Goal: Use online tool/utility: Utilize a website feature to perform a specific function

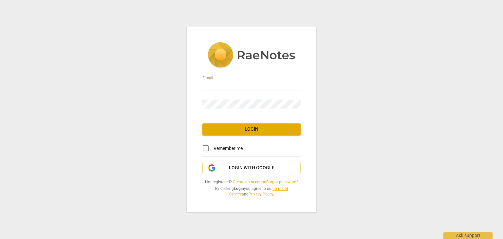
drag, startPoint x: 216, startPoint y: 85, endPoint x: 202, endPoint y: 87, distance: 13.9
click at [201, 87] on div "E-mail Password Login Remember me Login with Google Not registered? Create an a…" at bounding box center [252, 120] width 130 height 186
click at [218, 88] on input "email" at bounding box center [252, 86] width 98 height 10
type input "vairc@me.com"
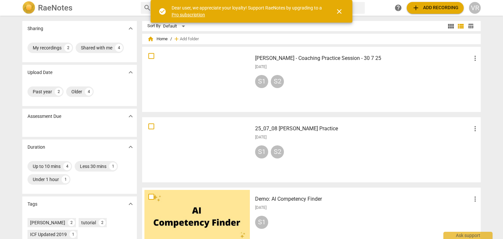
click at [343, 12] on span "close" at bounding box center [340, 12] width 8 height 8
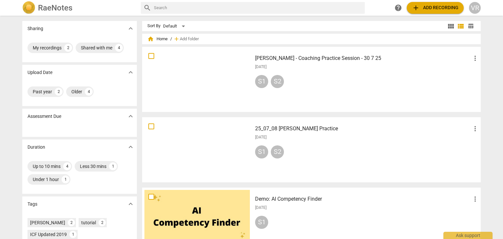
scroll to position [1, 0]
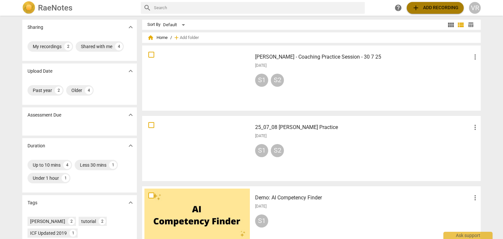
click at [441, 12] on button "add Add recording" at bounding box center [435, 8] width 57 height 12
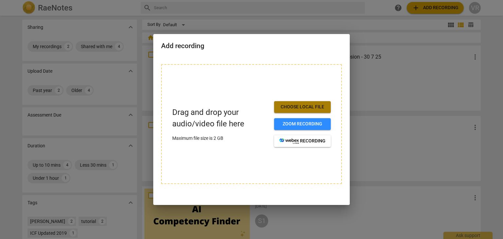
click at [315, 105] on span "Choose local file" at bounding box center [303, 107] width 46 height 7
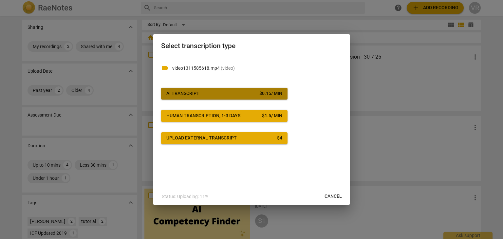
click at [218, 94] on span "AI Transcript $ 0.15 / min" at bounding box center [225, 93] width 116 height 7
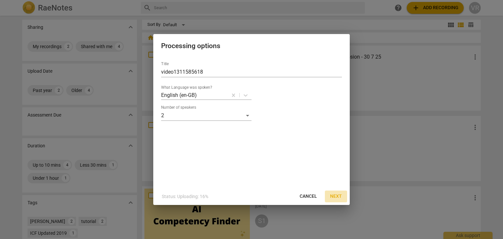
click at [336, 198] on span "Next" at bounding box center [336, 196] width 12 height 7
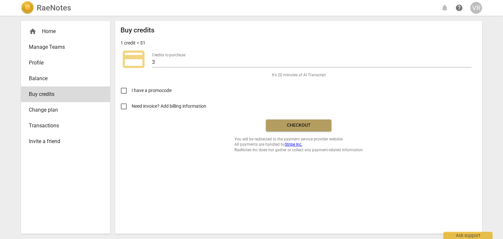
click at [312, 124] on span "Checkout" at bounding box center [298, 125] width 55 height 7
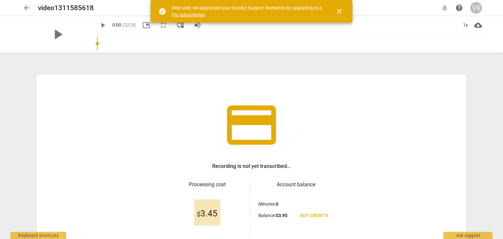
scroll to position [56, 0]
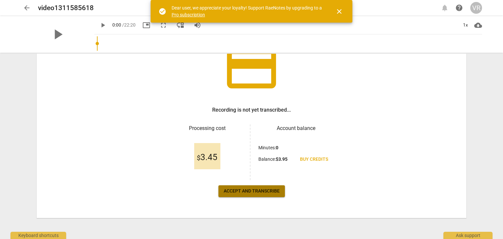
click at [254, 194] on button "Accept and transcribe" at bounding box center [252, 192] width 67 height 12
